Goal: Task Accomplishment & Management: Manage account settings

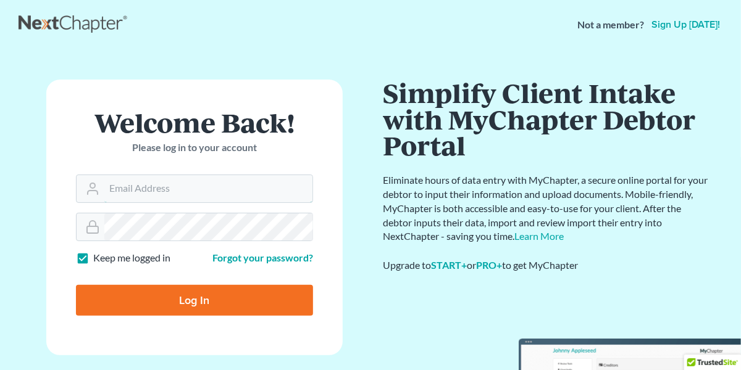
type input "[EMAIL_ADDRESS][DOMAIN_NAME]"
click at [183, 300] on input "Log In" at bounding box center [194, 300] width 237 height 31
type input "Thinking..."
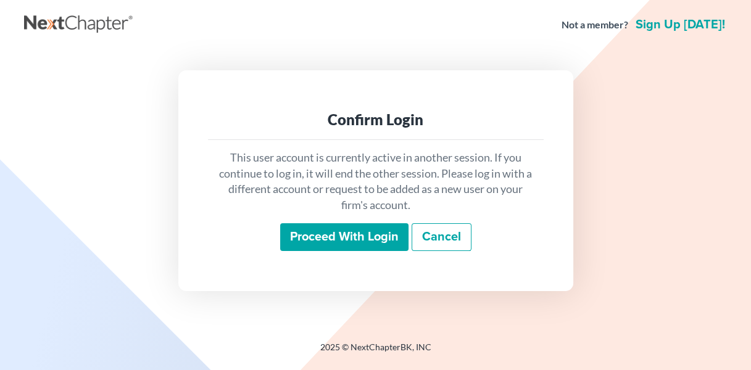
click at [320, 238] on input "Proceed with login" at bounding box center [344, 238] width 128 height 28
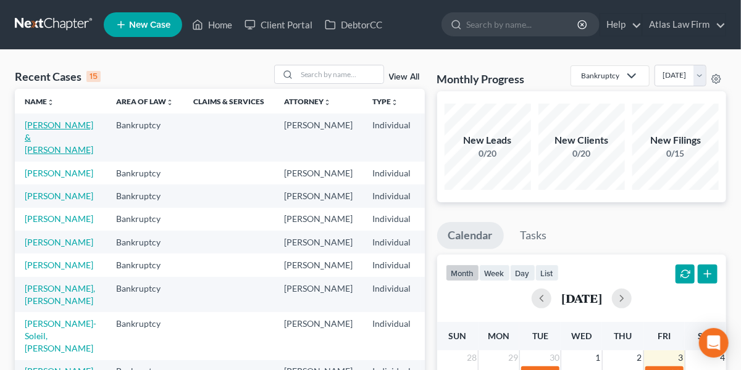
click at [48, 140] on link "[PERSON_NAME] & [PERSON_NAME]" at bounding box center [59, 137] width 69 height 35
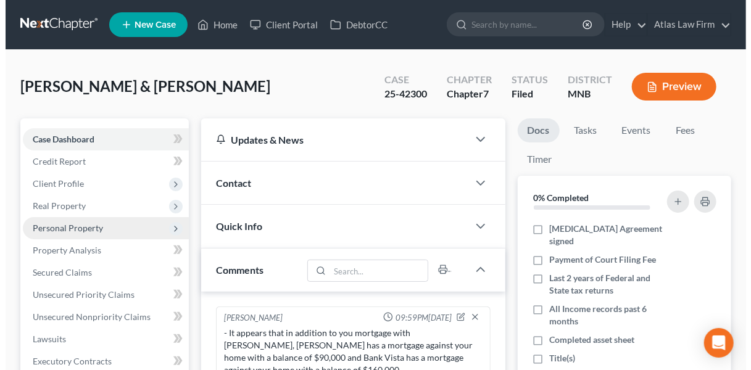
scroll to position [574, 0]
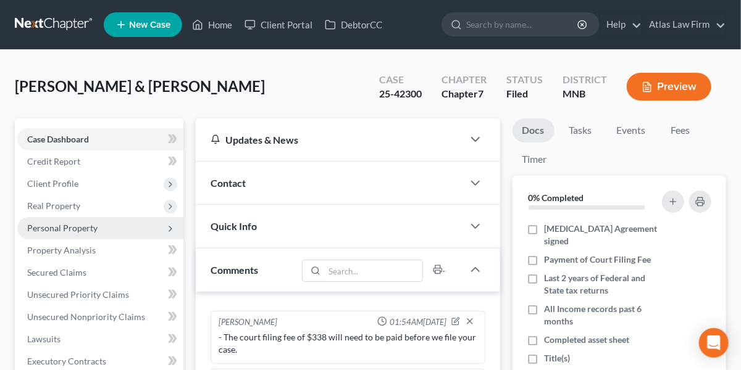
click at [43, 223] on span "Personal Property" at bounding box center [62, 228] width 70 height 10
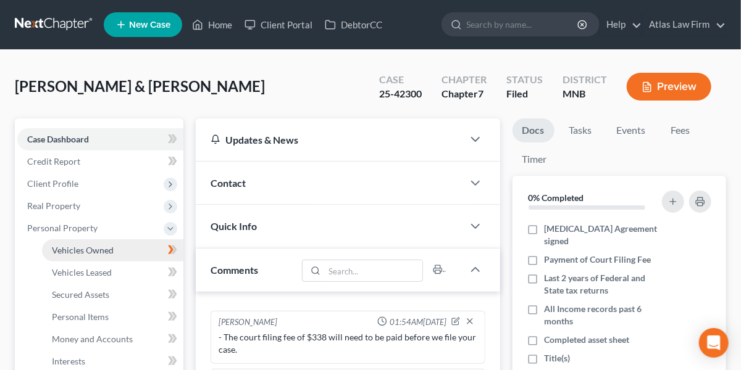
click at [78, 253] on span "Vehicles Owned" at bounding box center [83, 250] width 62 height 10
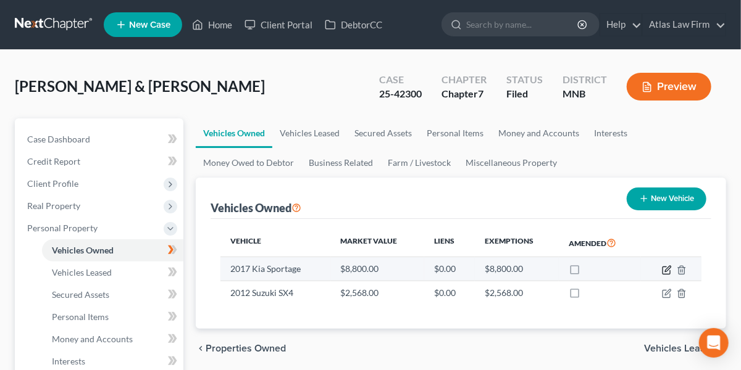
click at [667, 269] on icon "button" at bounding box center [668, 269] width 6 height 6
select select "0"
select select "9"
select select "2"
select select "0"
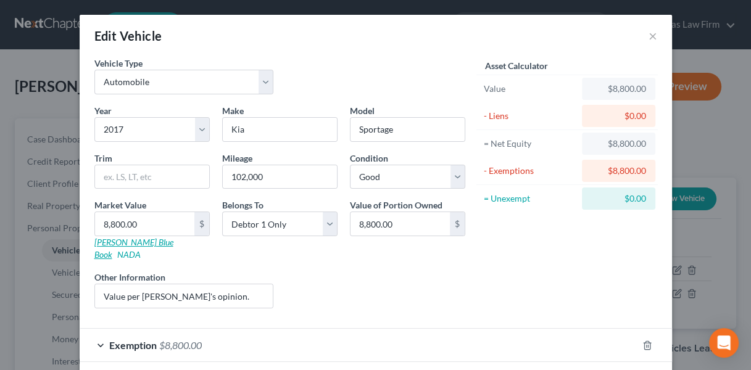
click at [114, 243] on link "[PERSON_NAME] Blue Book" at bounding box center [133, 248] width 79 height 23
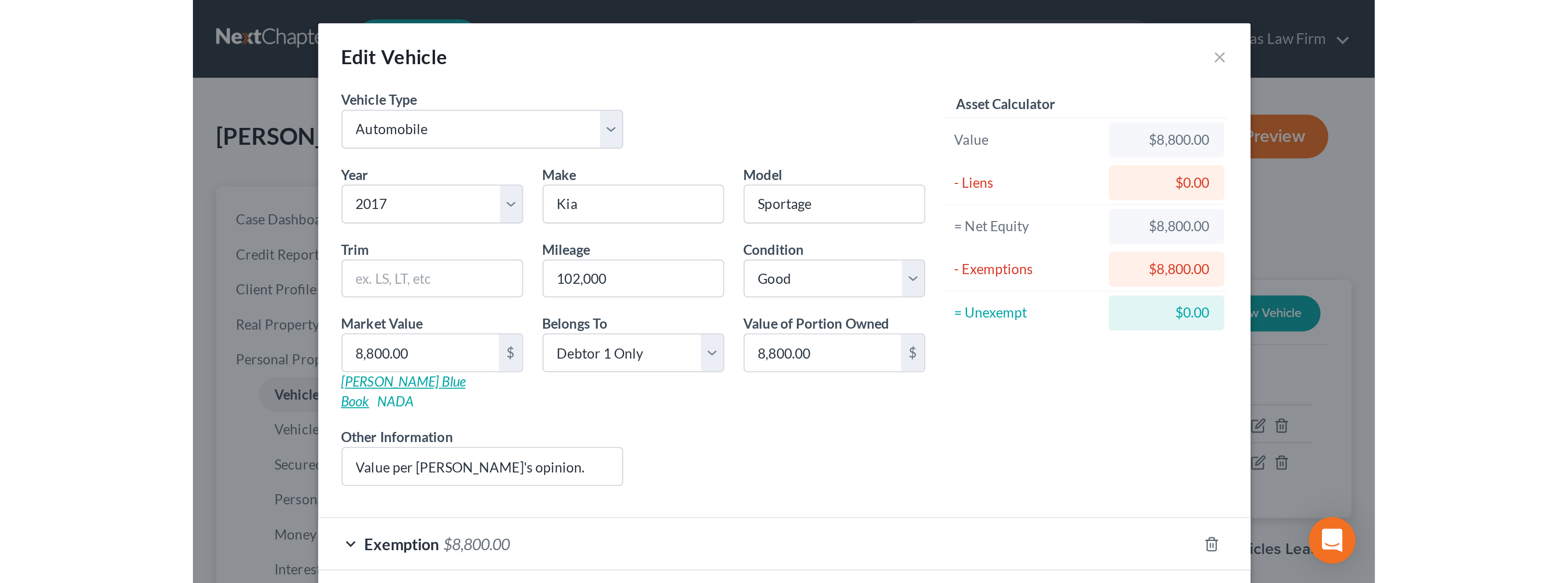
scroll to position [34, 0]
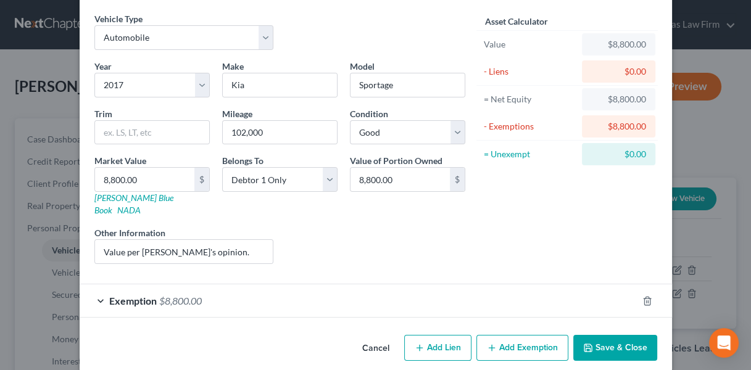
click at [381, 336] on button "Cancel" at bounding box center [376, 348] width 47 height 25
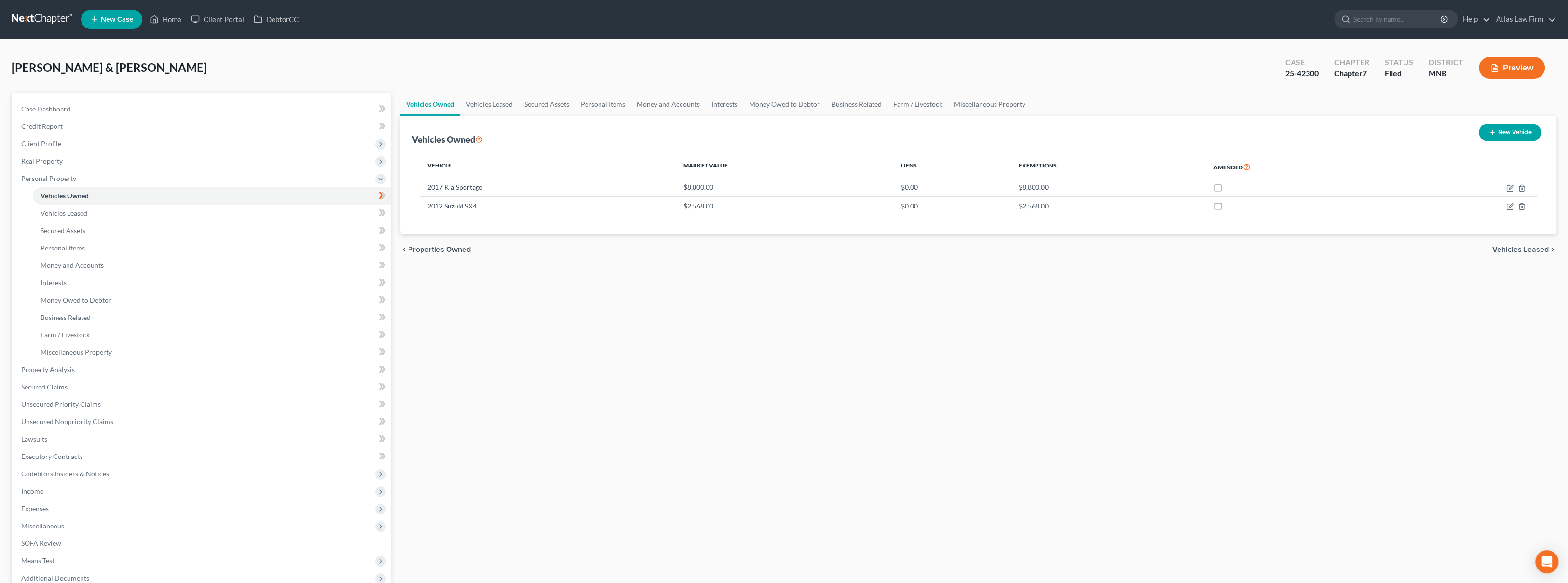
click at [63, 16] on link at bounding box center [42, 20] width 62 height 17
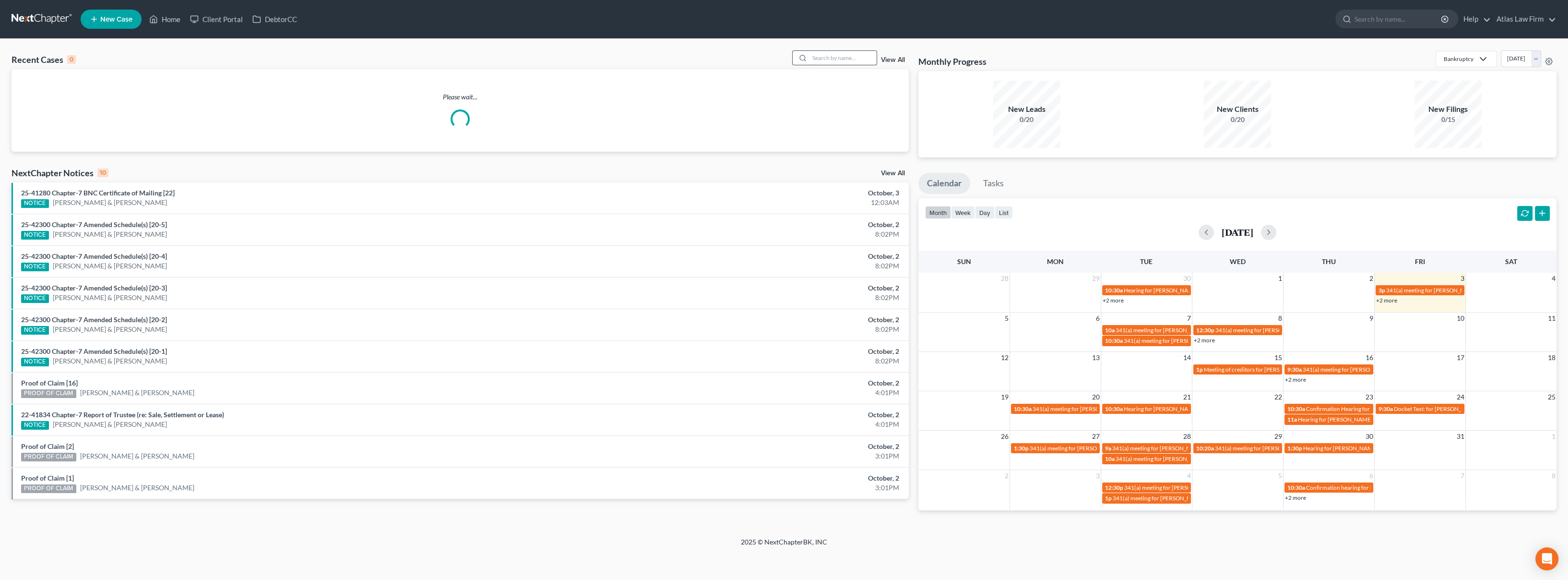
click at [859, 56] on input "search" at bounding box center [843, 58] width 67 height 14
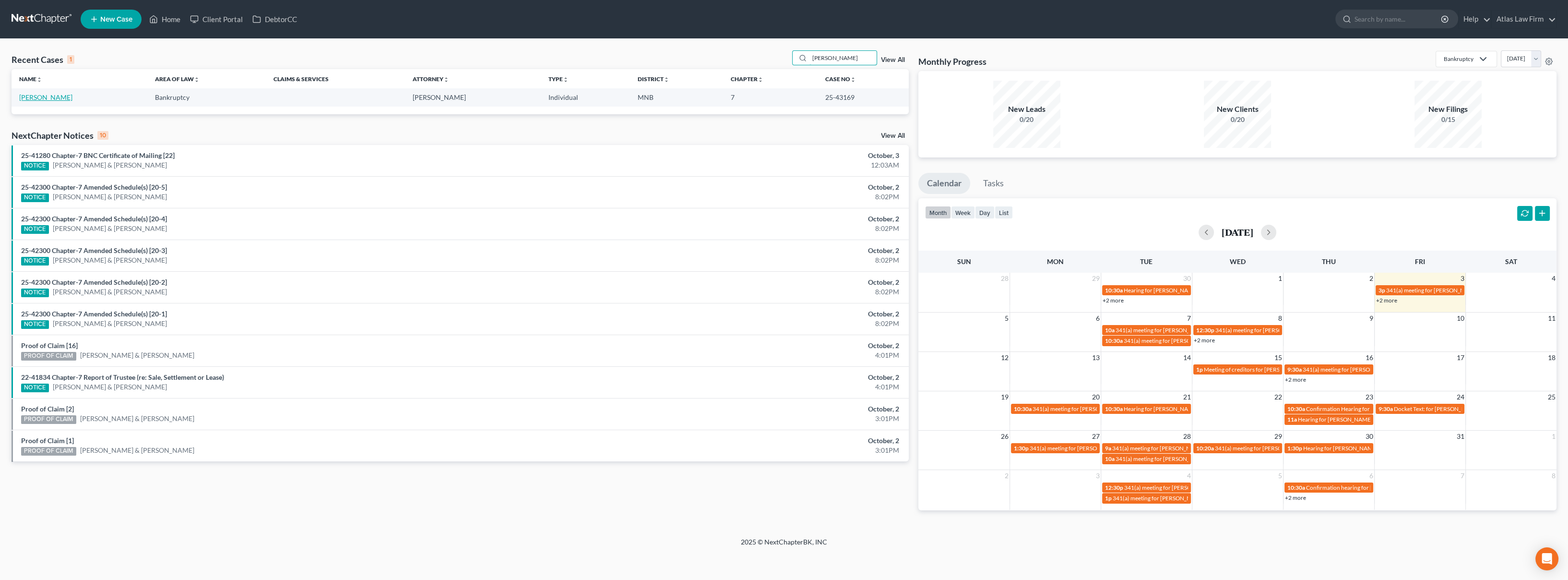
type input "dennard"
click at [55, 99] on link "[PERSON_NAME]" at bounding box center [46, 97] width 54 height 8
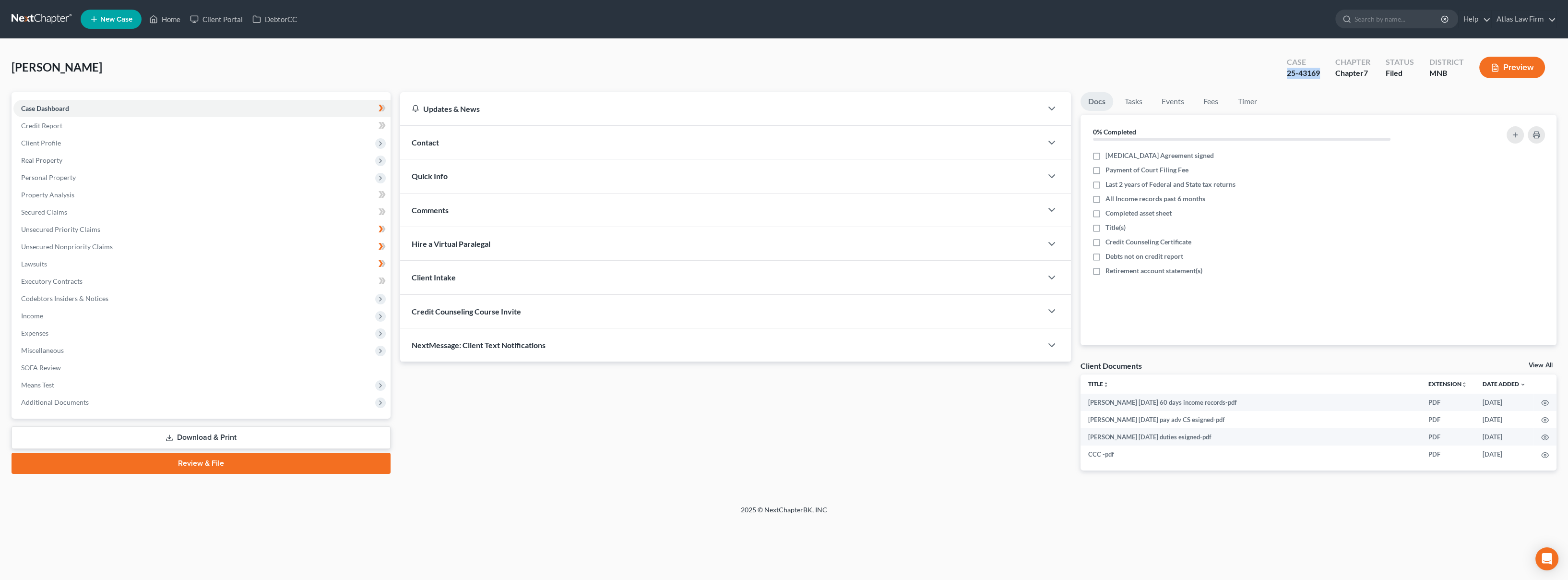
drag, startPoint x: 1319, startPoint y: 77, endPoint x: 1286, endPoint y: 72, distance: 33.4
click at [1286, 72] on div "Case 25-43169" at bounding box center [1303, 68] width 48 height 28
copy div "25-43169"
click at [941, 73] on div "Dennard, Edward Upgraded Case 25-43169 Chapter Chapter 7 Status Filed District …" at bounding box center [784, 72] width 1545 height 42
click at [819, 19] on ul "New Case Home Client Portal DebtorCC - No Result - See all results Or Press Ent…" at bounding box center [818, 19] width 1476 height 25
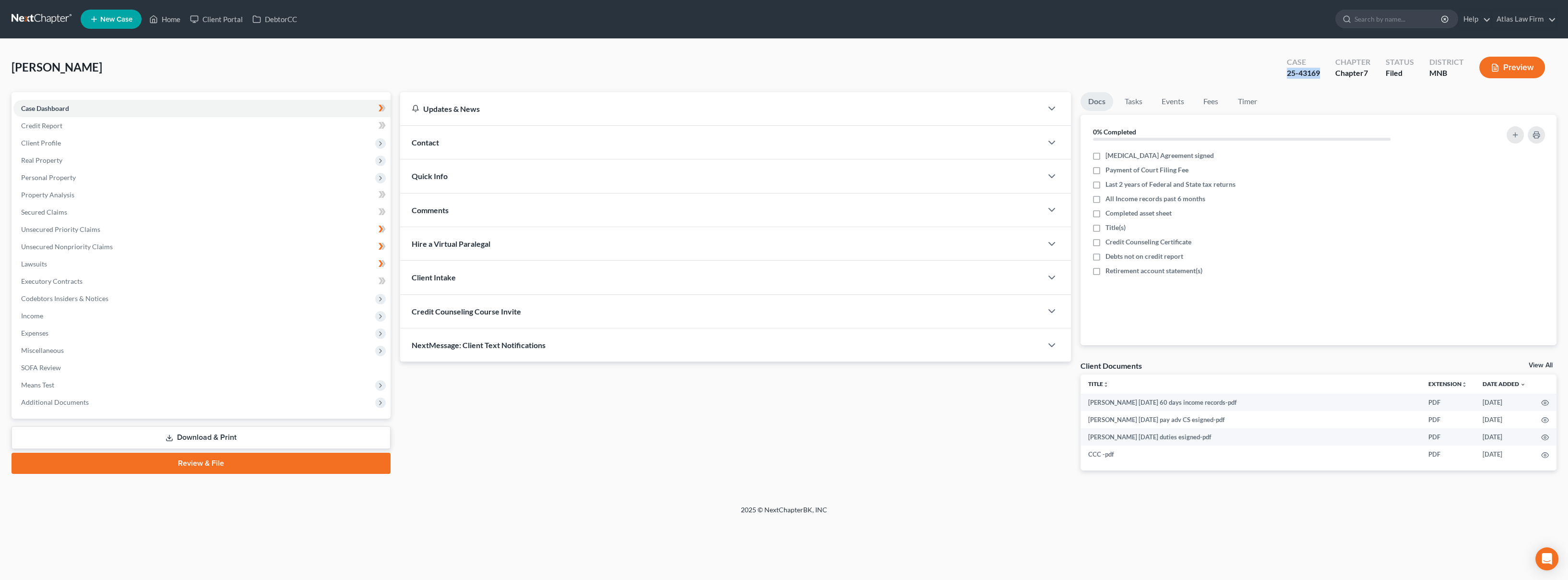
drag, startPoint x: 1322, startPoint y: 76, endPoint x: 1288, endPoint y: 75, distance: 34.0
click at [1288, 75] on div "Case 25-43169" at bounding box center [1303, 68] width 48 height 28
copy div "25-43169"
click at [111, 176] on span "Personal Property" at bounding box center [201, 177] width 377 height 17
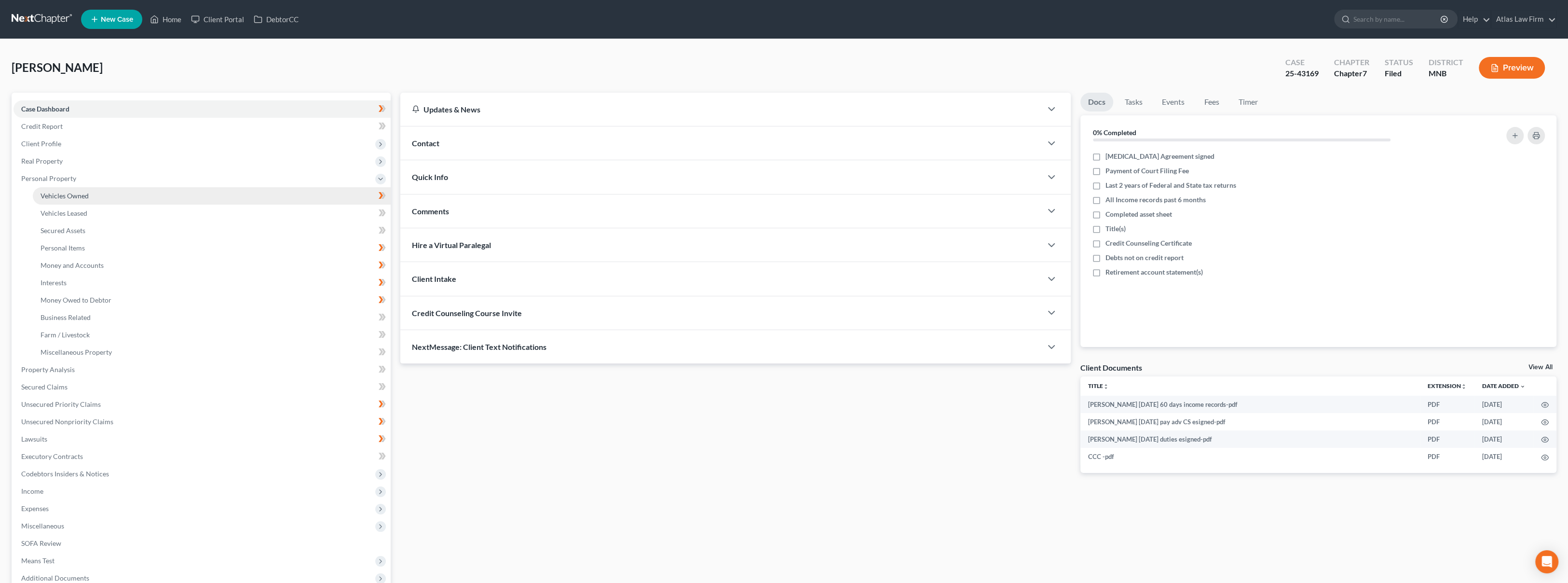
click at [113, 191] on link "Vehicles Owned" at bounding box center [212, 196] width 358 height 17
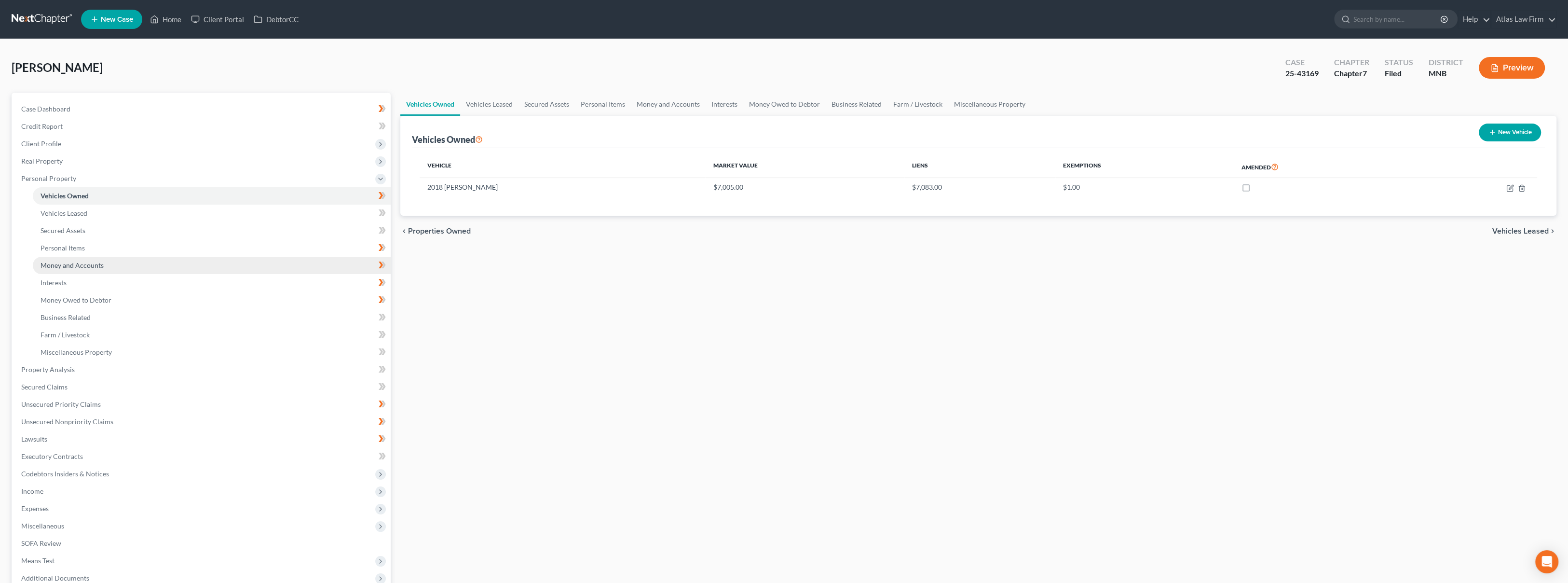
click at [108, 263] on link "Money and Accounts" at bounding box center [212, 265] width 358 height 17
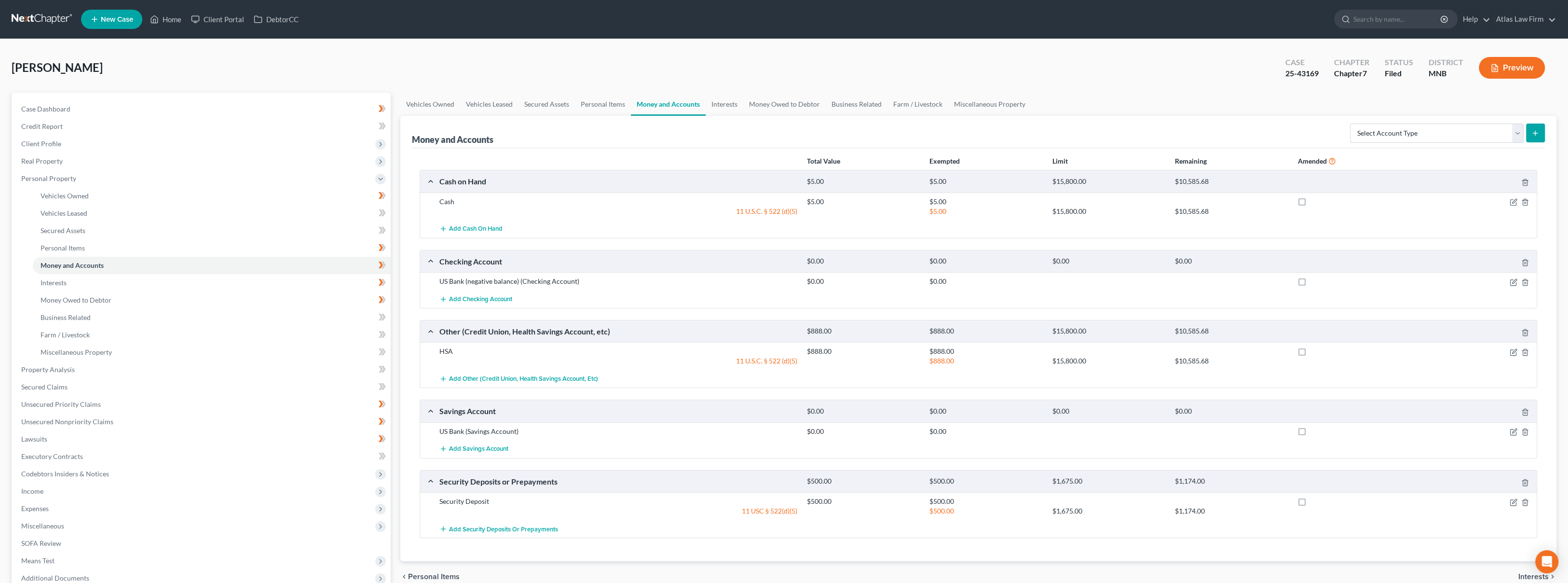
click at [607, 41] on div "Dennard, Edward Upgraded Case 25-43169 Chapter Chapter 7 Status Filed District …" at bounding box center [784, 354] width 1568 height 630
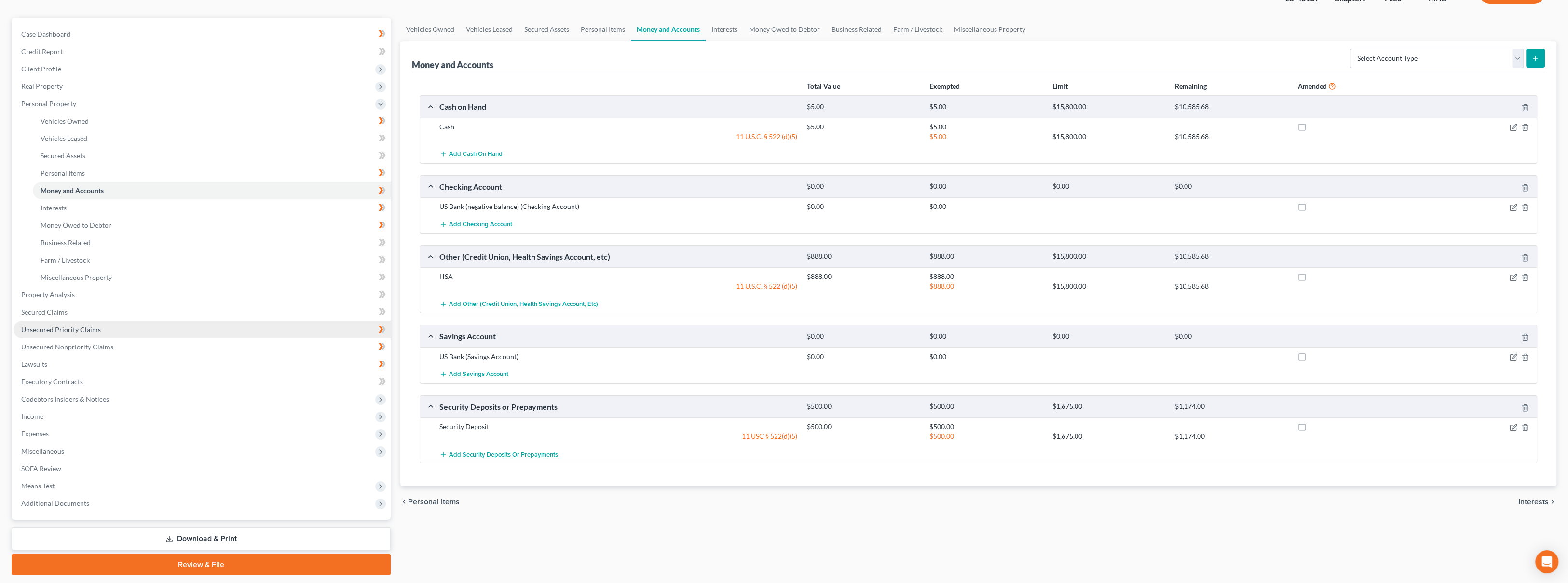
scroll to position [102, 0]
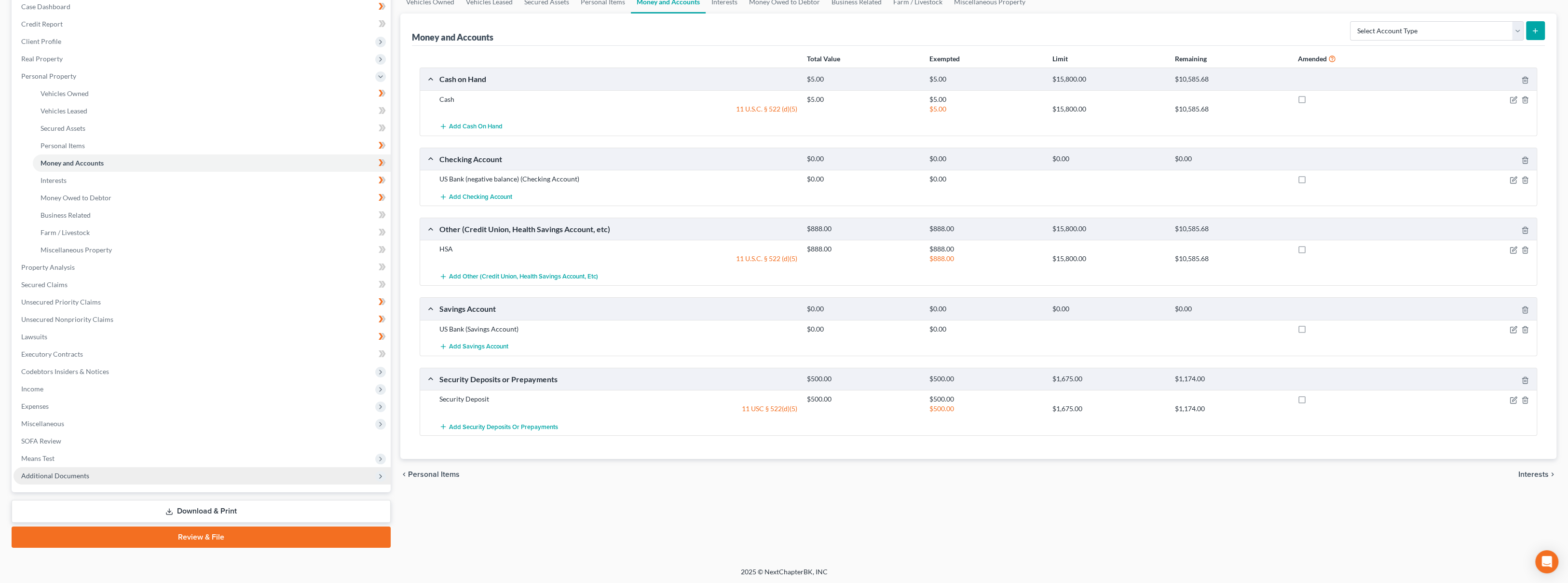
click at [120, 477] on span "Additional Documents" at bounding box center [202, 476] width 377 height 17
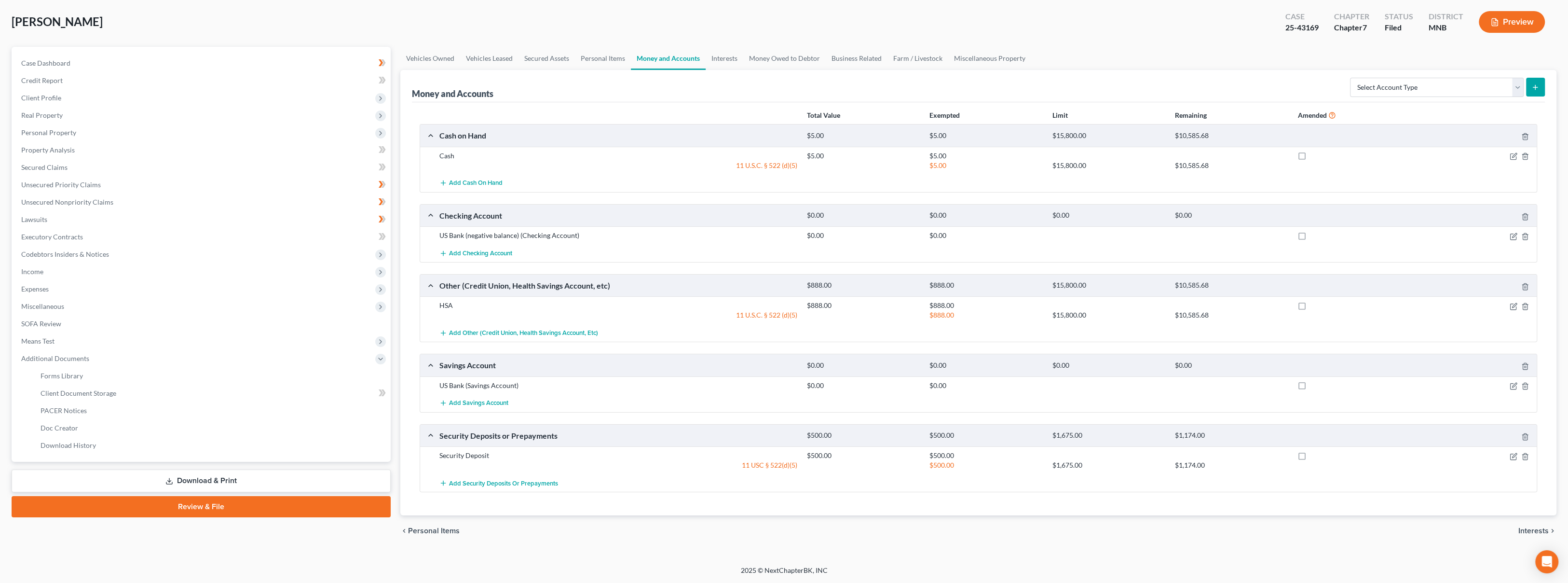
scroll to position [45, 0]
click at [109, 413] on link "PACER Notices" at bounding box center [212, 412] width 358 height 17
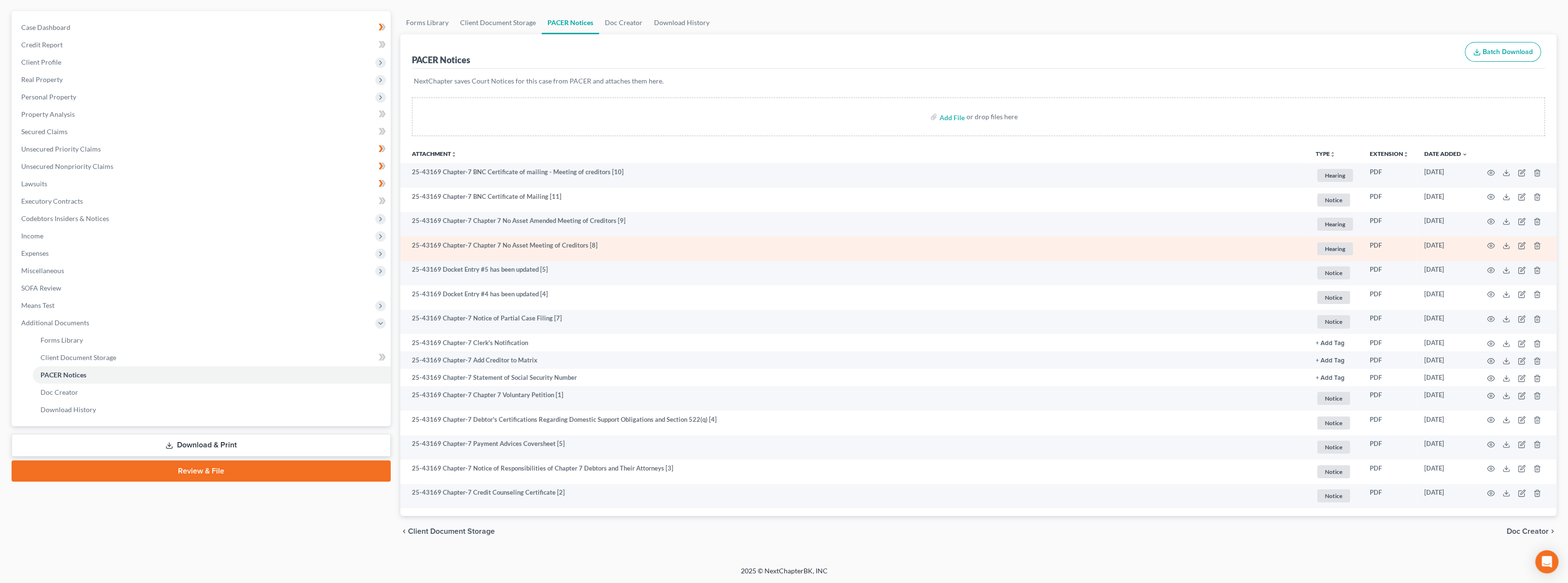
scroll to position [81, 0]
click at [1506, 245] on line at bounding box center [1506, 245] width 0 height 4
